Goal: Task Accomplishment & Management: Complete application form

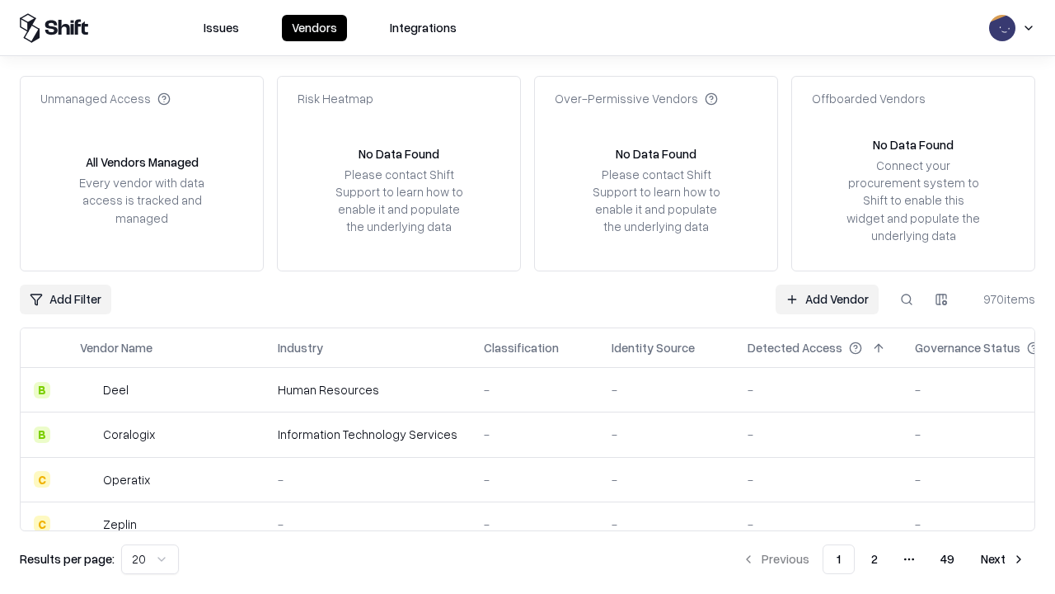
click at [827, 298] on link "Add Vendor" at bounding box center [827, 299] width 103 height 30
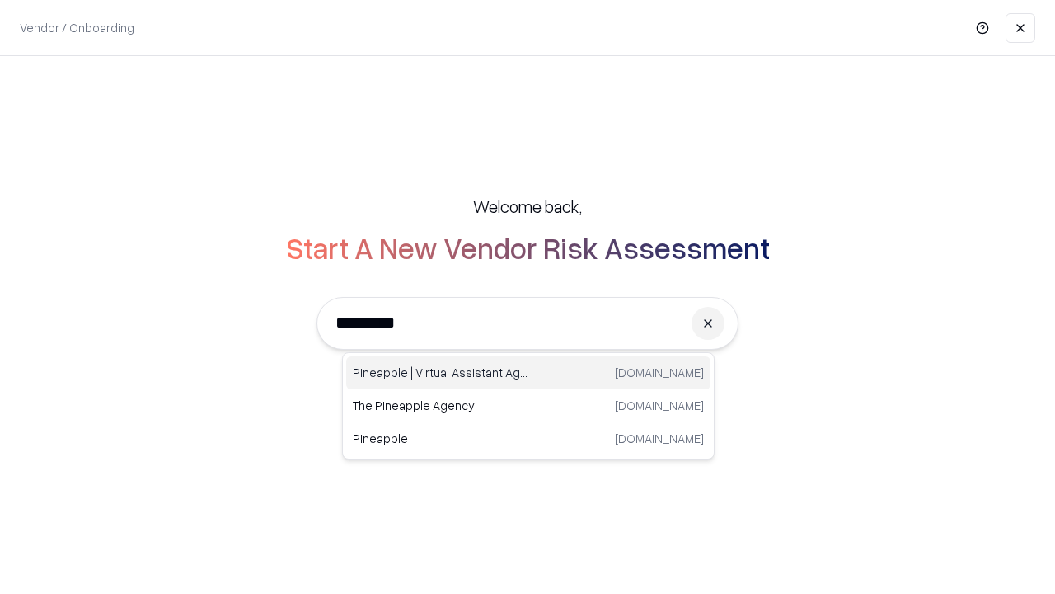
click at [529, 373] on div "Pineapple | Virtual Assistant Agency [DOMAIN_NAME]" at bounding box center [528, 372] width 364 height 33
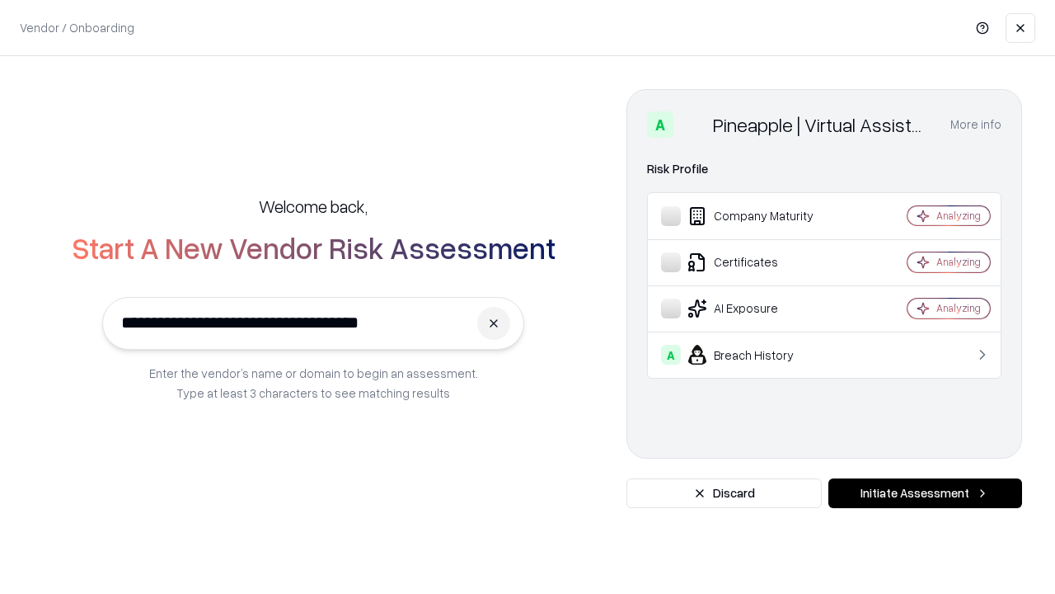
type input "**********"
click at [925, 493] on button "Initiate Assessment" at bounding box center [926, 493] width 194 height 30
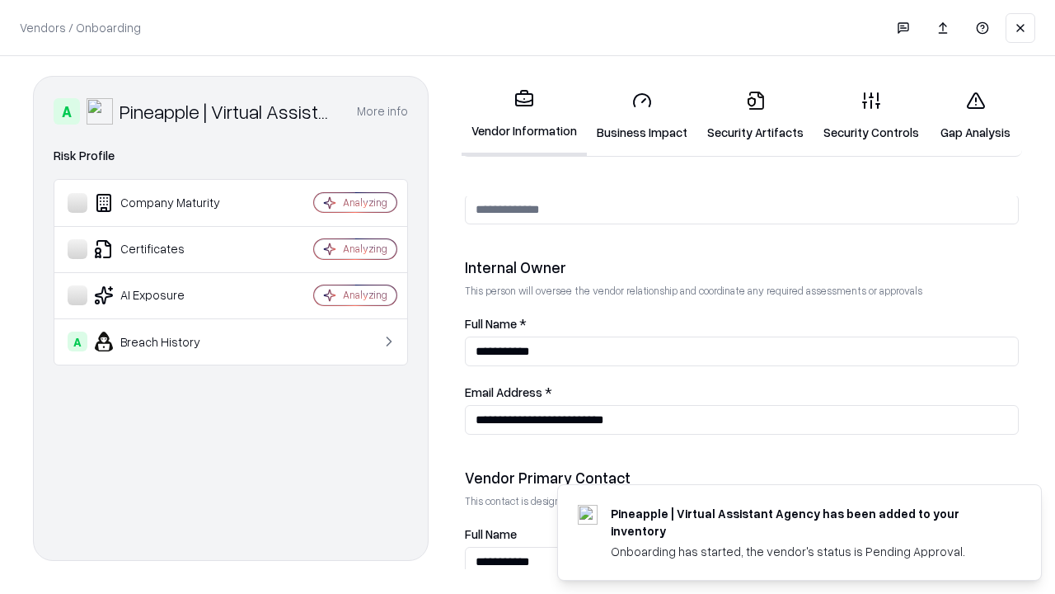
scroll to position [854, 0]
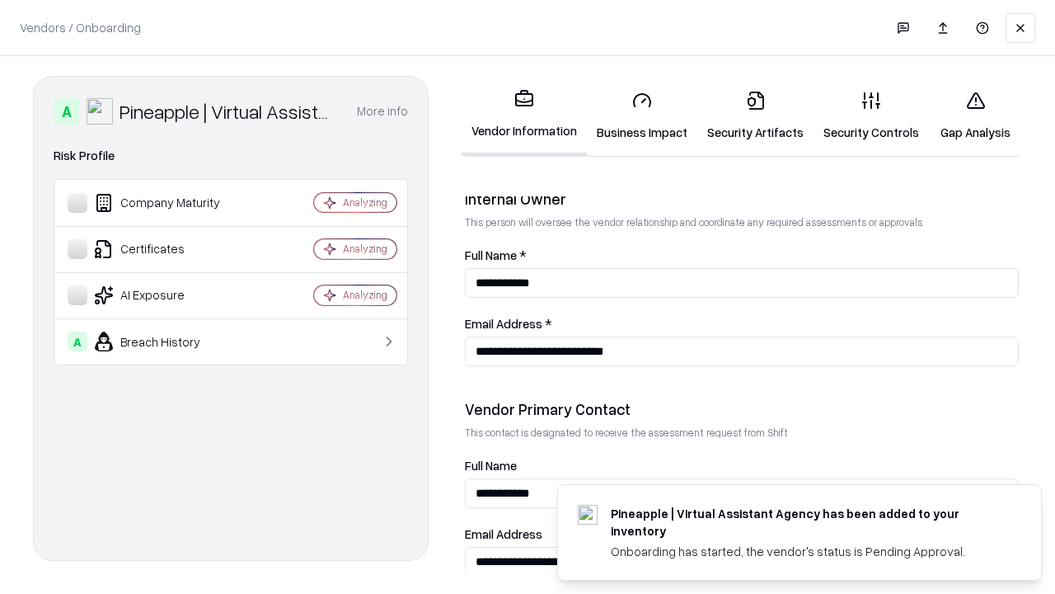
click at [642, 115] on link "Business Impact" at bounding box center [642, 116] width 110 height 77
click at [975, 115] on link "Gap Analysis" at bounding box center [975, 116] width 93 height 77
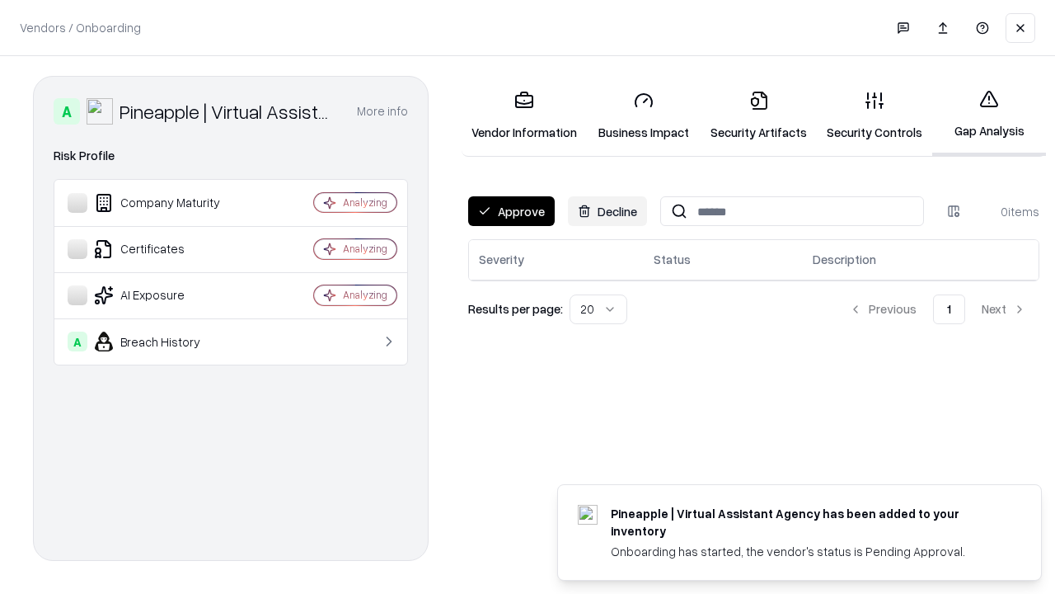
click at [511, 211] on button "Approve" at bounding box center [511, 211] width 87 height 30
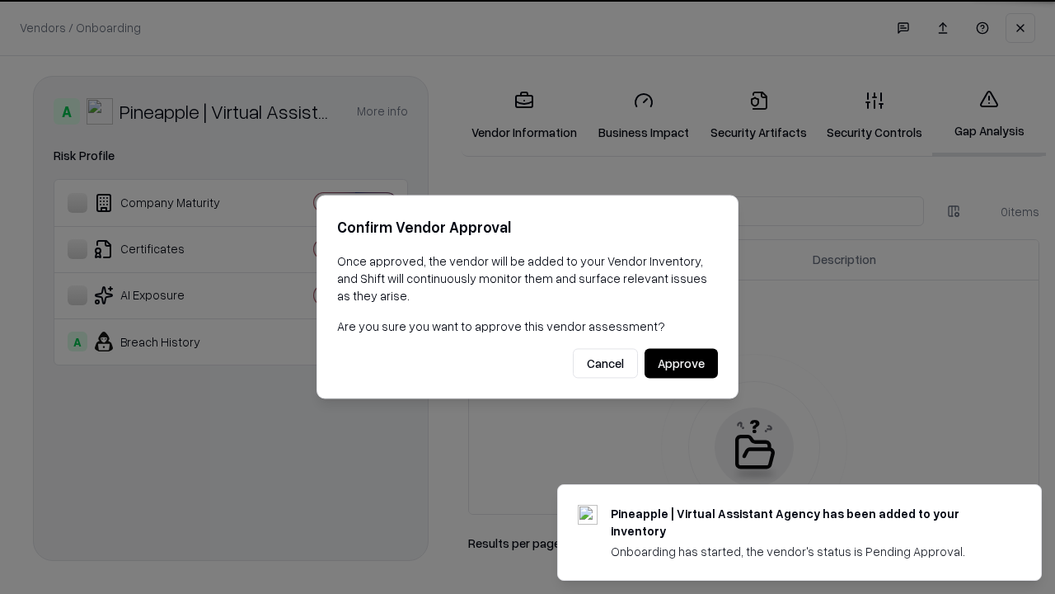
click at [681, 363] on button "Approve" at bounding box center [681, 364] width 73 height 30
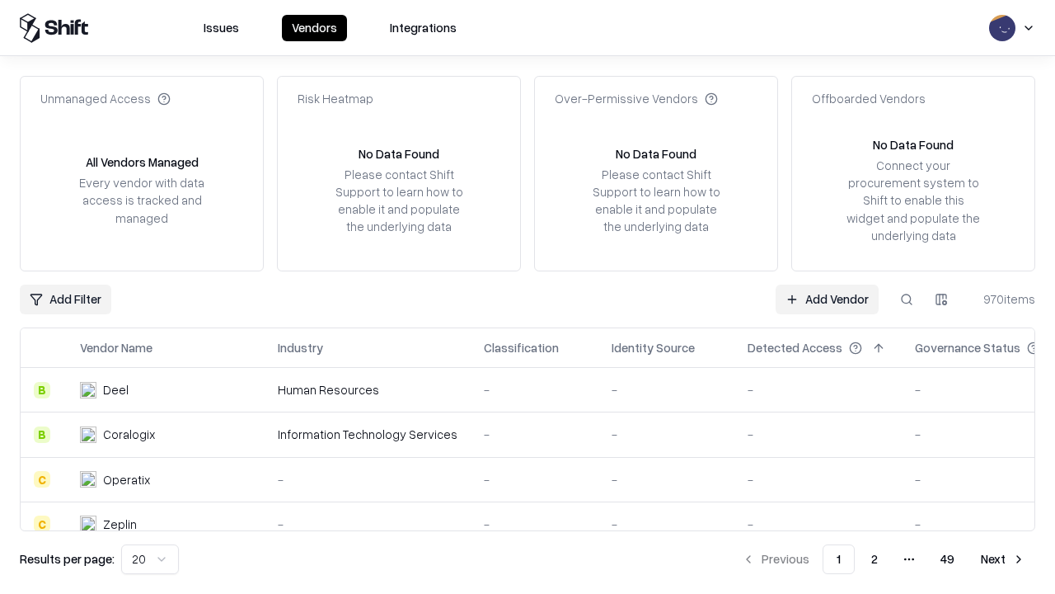
type input "**********"
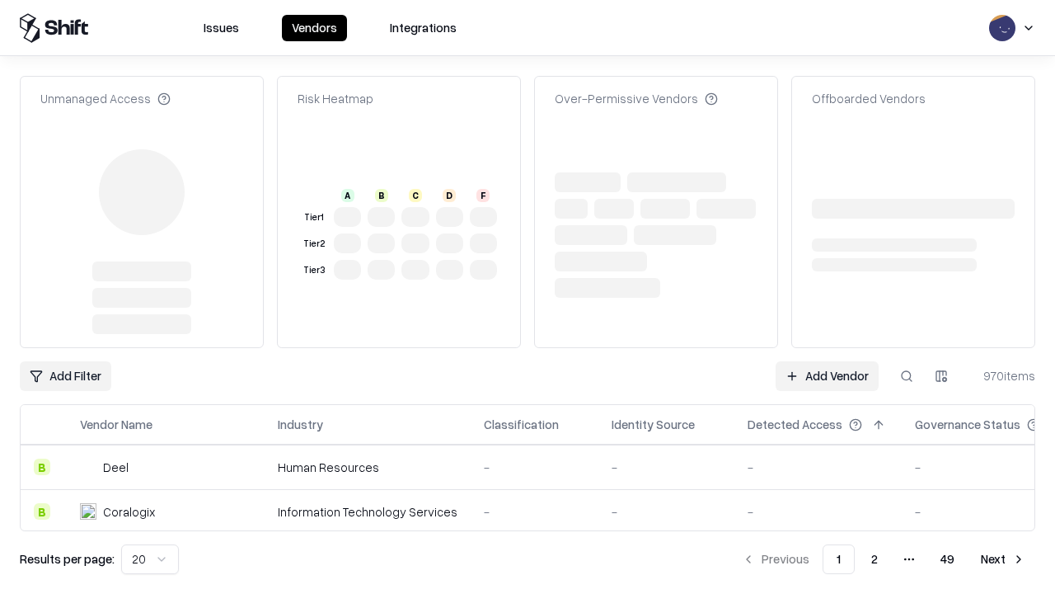
click at [827, 376] on link "Add Vendor" at bounding box center [827, 376] width 103 height 30
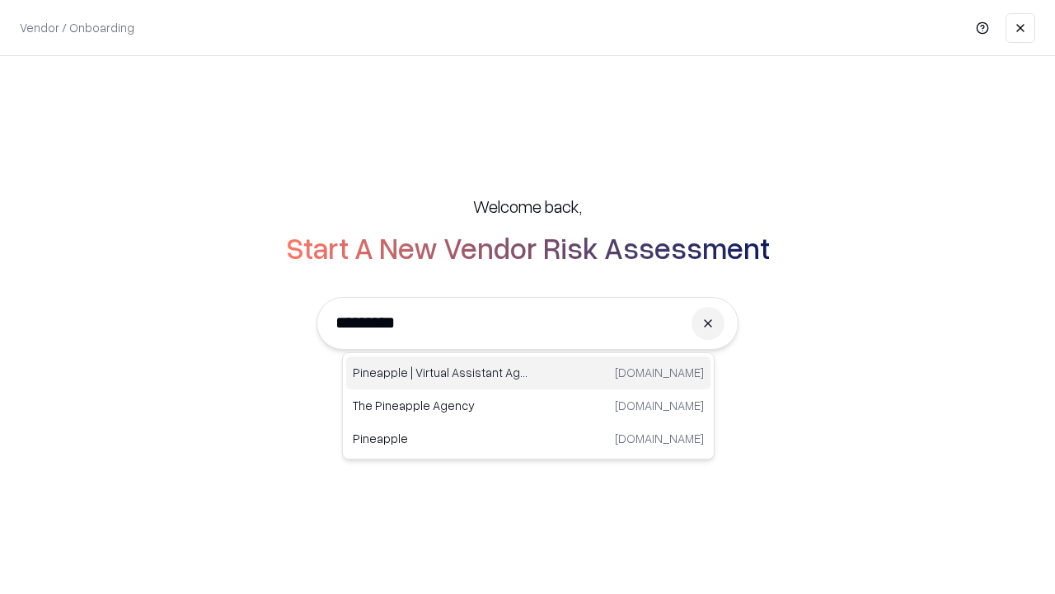
click at [529, 373] on div "Pineapple | Virtual Assistant Agency [DOMAIN_NAME]" at bounding box center [528, 372] width 364 height 33
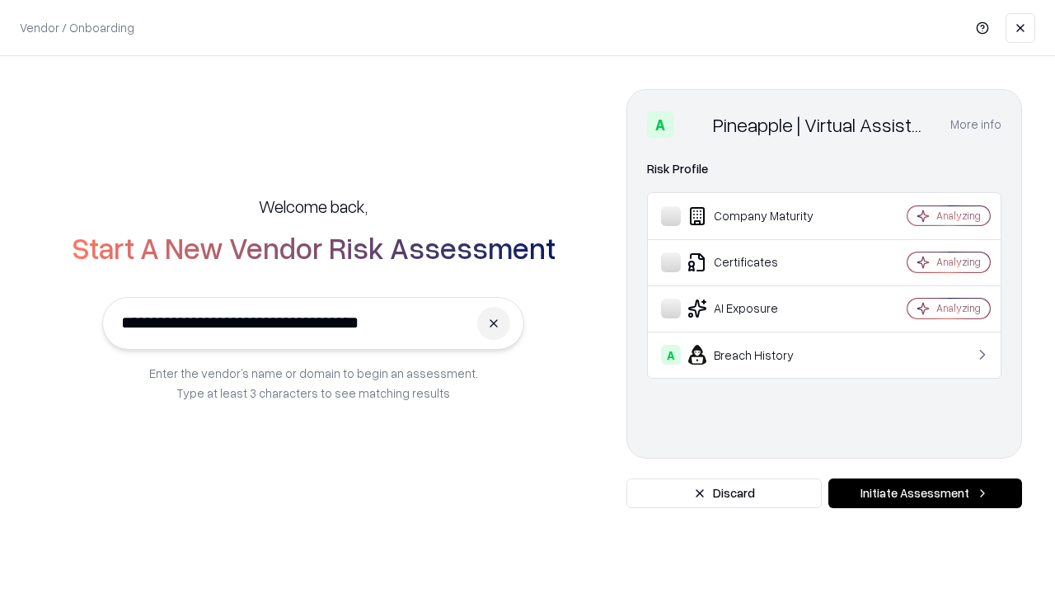
type input "**********"
click at [925, 493] on button "Initiate Assessment" at bounding box center [926, 493] width 194 height 30
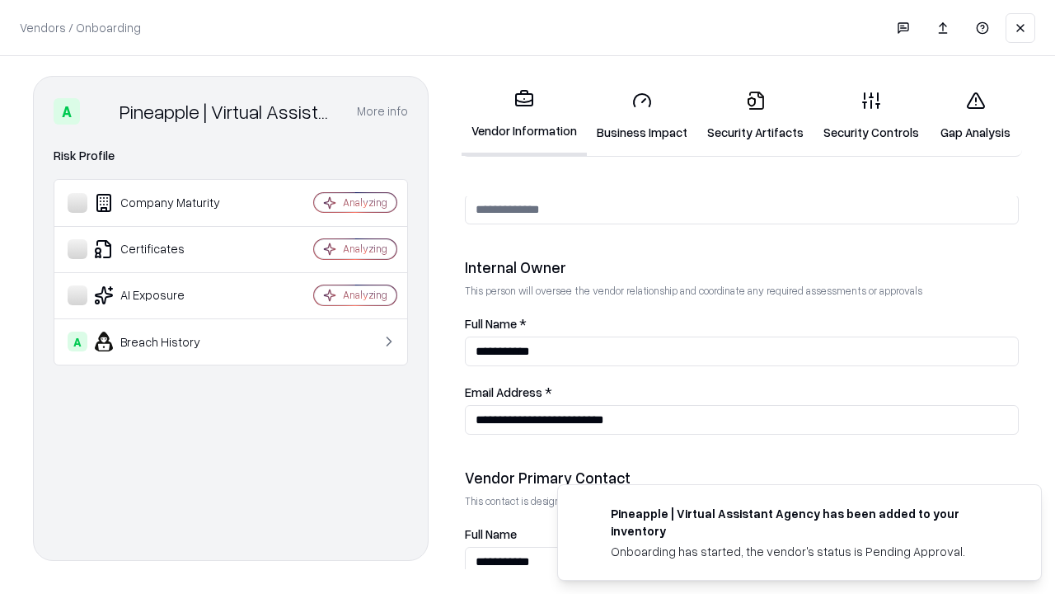
scroll to position [854, 0]
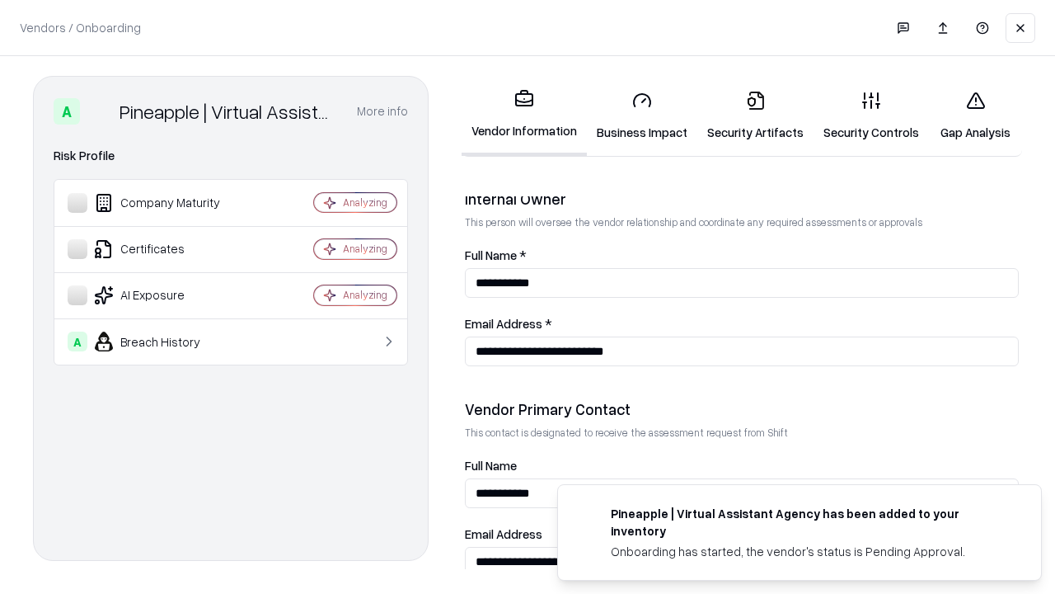
click at [975, 115] on link "Gap Analysis" at bounding box center [975, 116] width 93 height 77
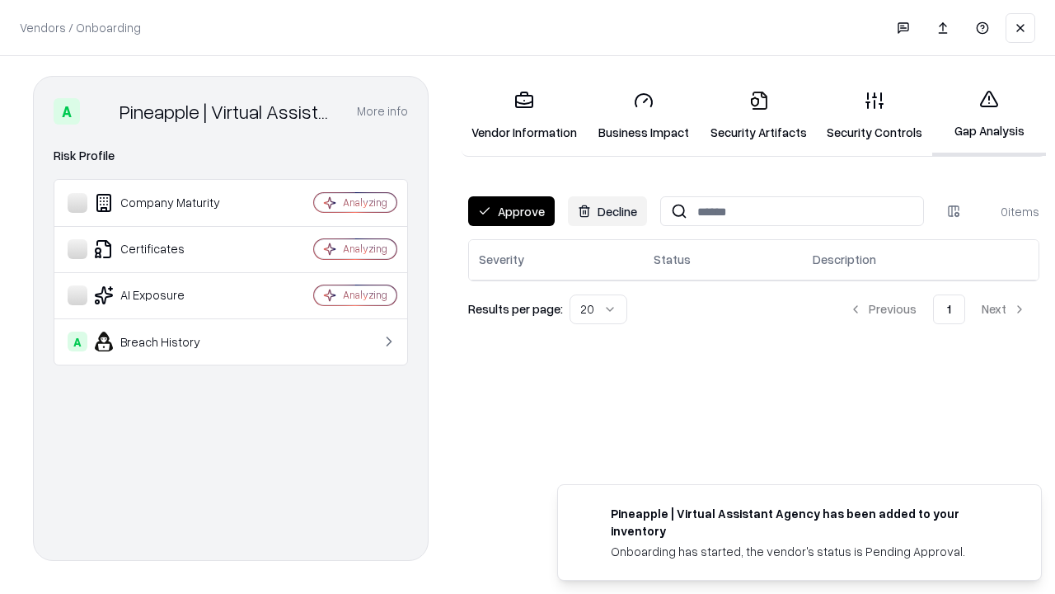
click at [511, 211] on button "Approve" at bounding box center [511, 211] width 87 height 30
